Goal: Find specific page/section: Find specific page/section

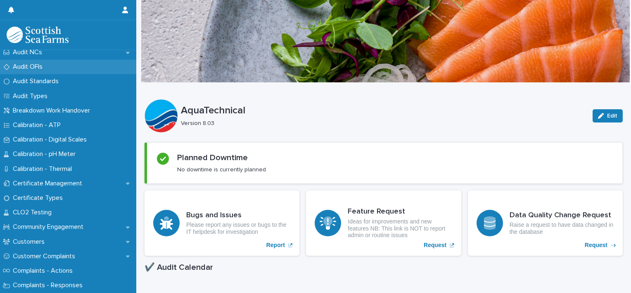
scroll to position [336, 0]
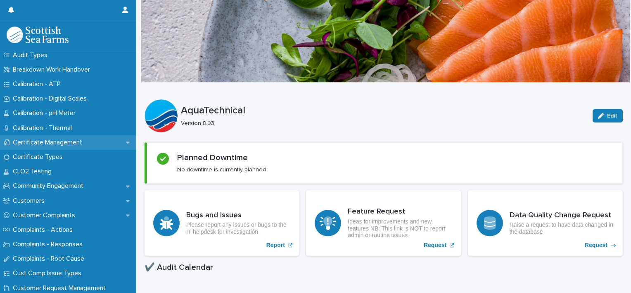
click at [73, 136] on div "Certificate Management" at bounding box center [68, 142] width 136 height 14
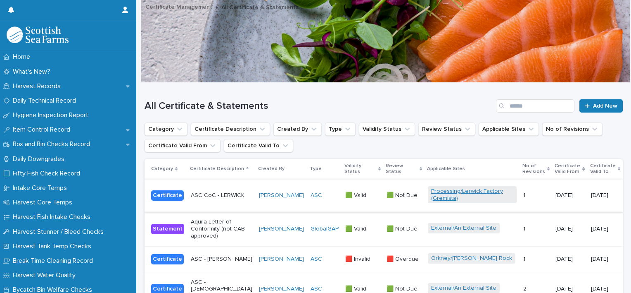
scroll to position [46, 0]
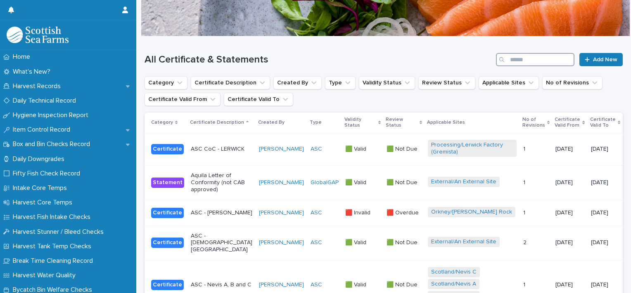
click at [541, 61] on input "Search" at bounding box center [535, 59] width 79 height 13
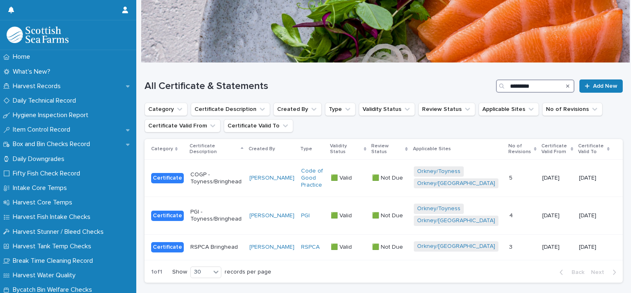
scroll to position [46, 0]
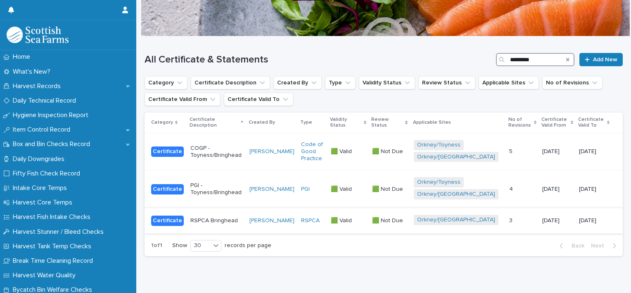
type input "*********"
click at [210, 215] on div "RSPCA Bringhead" at bounding box center [216, 219] width 52 height 9
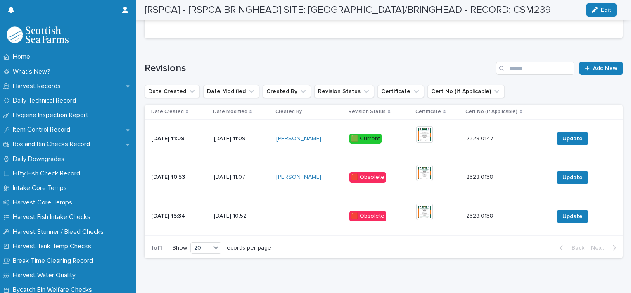
scroll to position [507, 0]
click at [423, 133] on img at bounding box center [424, 134] width 17 height 17
click at [425, 134] on img at bounding box center [424, 134] width 17 height 17
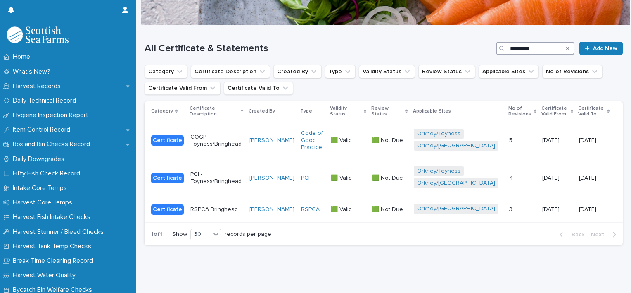
click at [533, 44] on input "*********" at bounding box center [535, 48] width 79 height 13
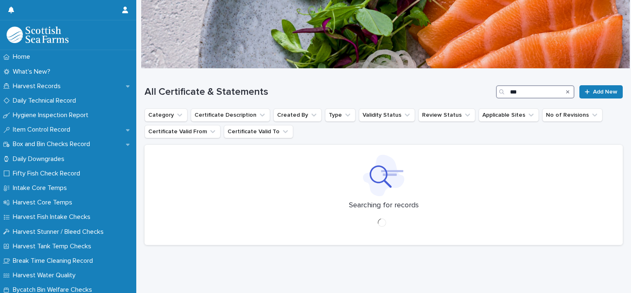
scroll to position [37, 0]
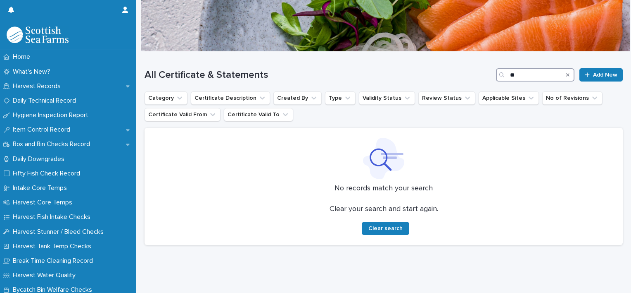
type input "*"
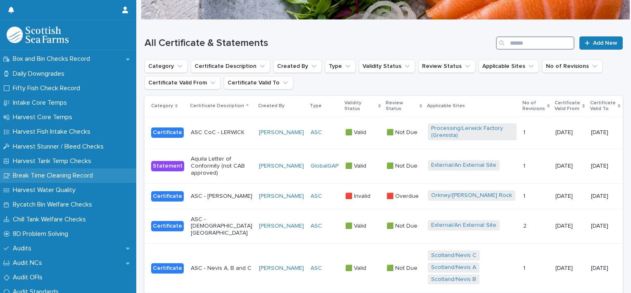
scroll to position [142, 0]
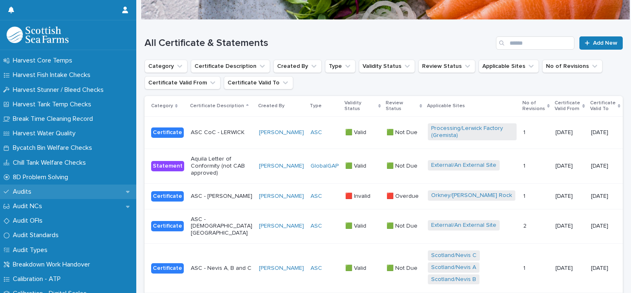
click at [22, 190] on p "Audits" at bounding box center [24, 192] width 29 height 8
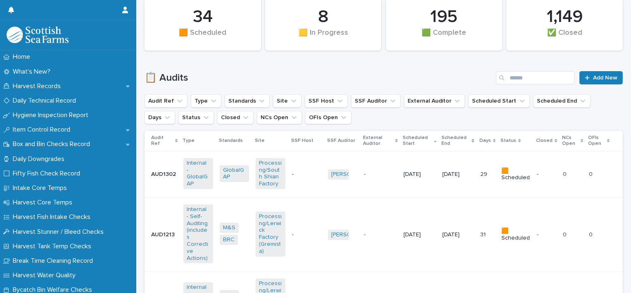
scroll to position [206, 0]
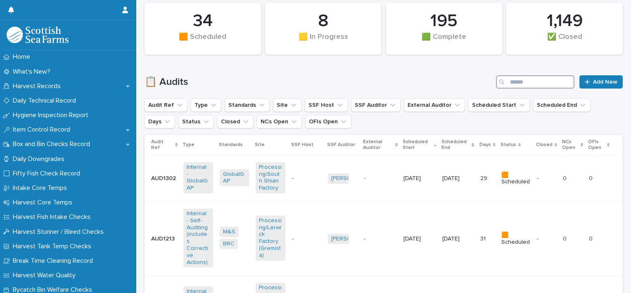
click at [535, 82] on input "Search" at bounding box center [535, 81] width 79 height 13
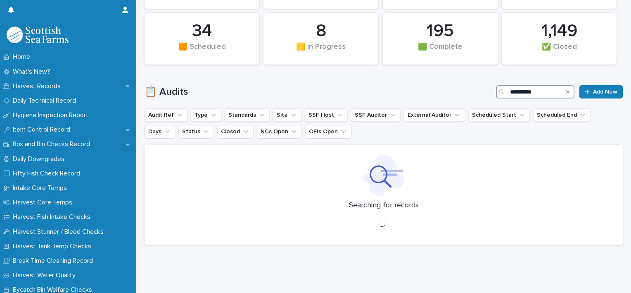
scroll to position [202, 0]
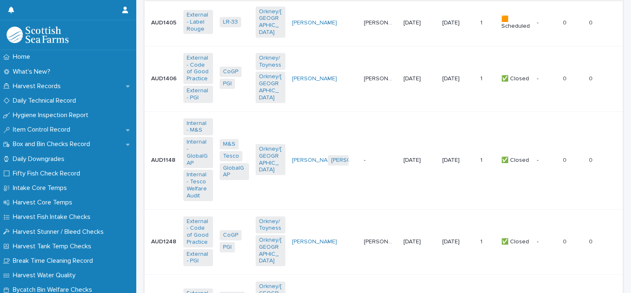
scroll to position [485, 0]
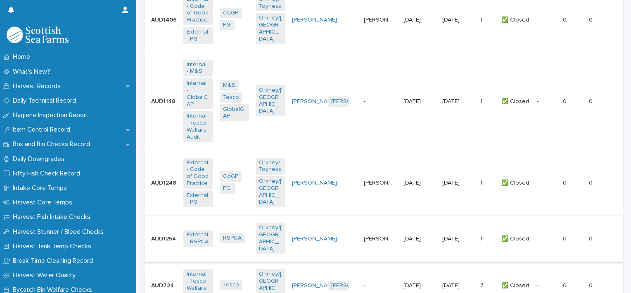
type input "*********"
click at [344, 235] on p "-" at bounding box center [342, 238] width 29 height 7
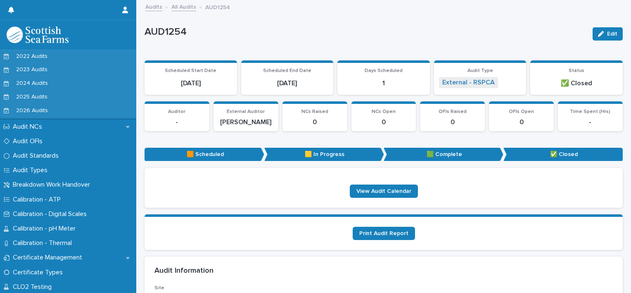
scroll to position [392, 0]
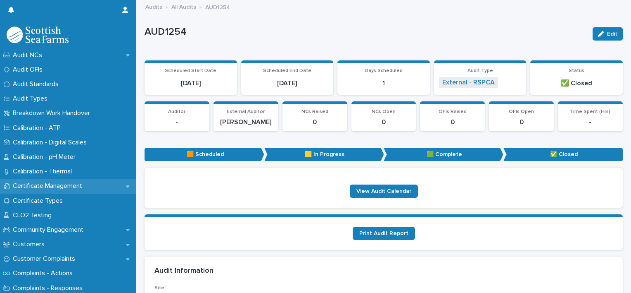
click at [58, 182] on p "Certificate Management" at bounding box center [49, 186] width 79 height 8
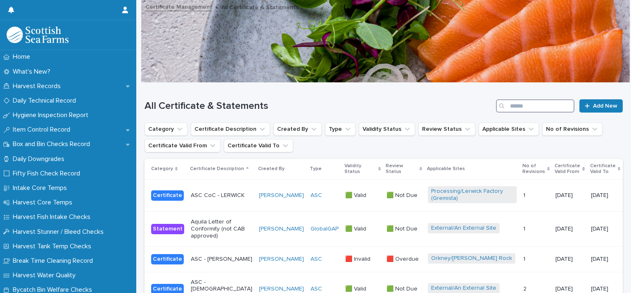
click at [509, 104] on input "Search" at bounding box center [535, 105] width 79 height 13
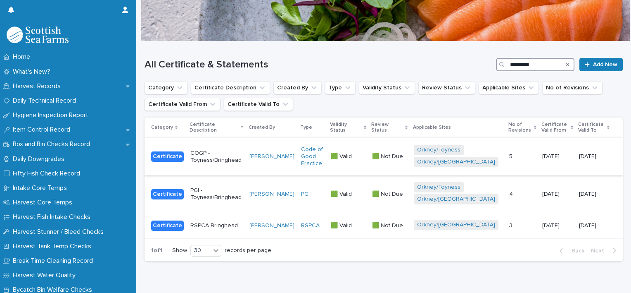
scroll to position [63, 0]
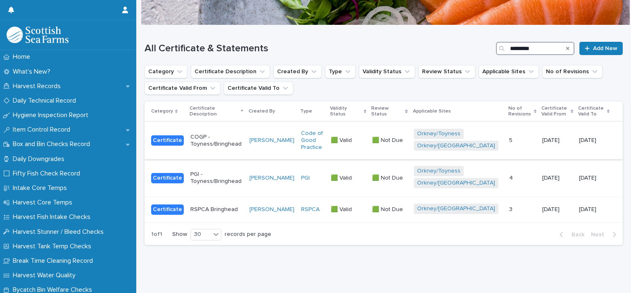
type input "*********"
click at [216, 136] on p "COGP - Toyness/Bringhead" at bounding box center [216, 140] width 52 height 14
